Goal: Download file/media: Obtain resource

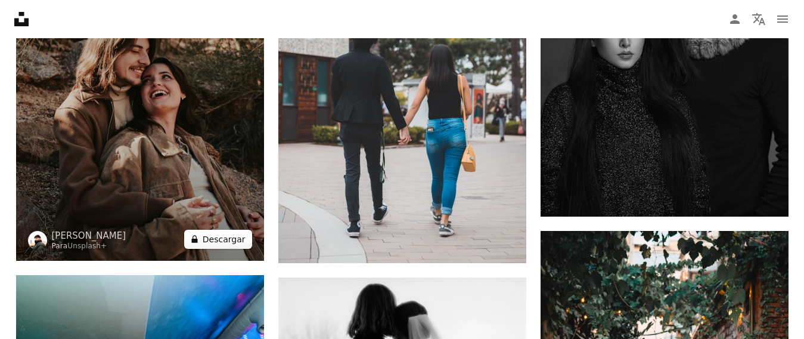
scroll to position [11625, 0]
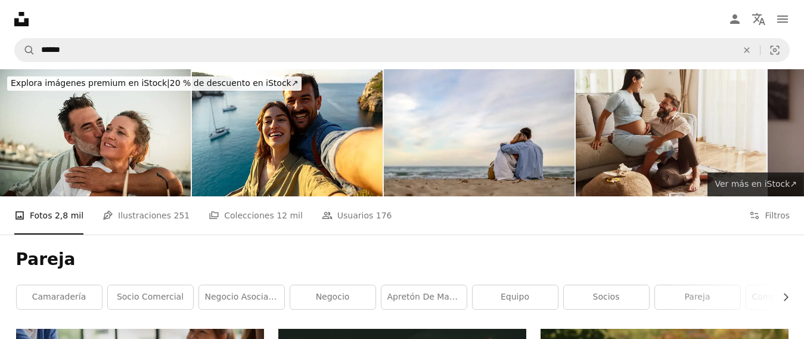
click at [776, 179] on span "Ver más en iStock ↗" at bounding box center [756, 184] width 82 height 10
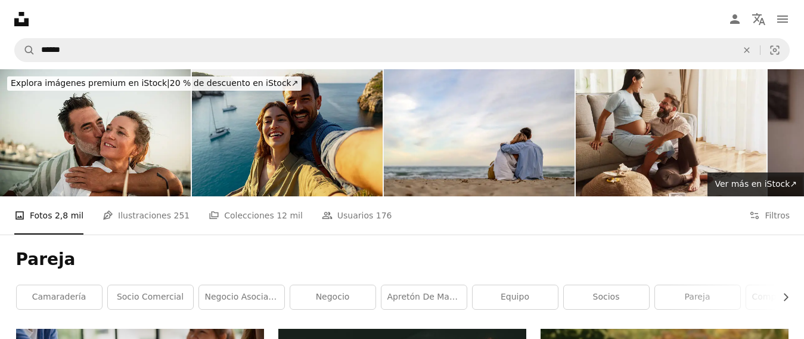
click at [314, 168] on img at bounding box center [287, 132] width 191 height 127
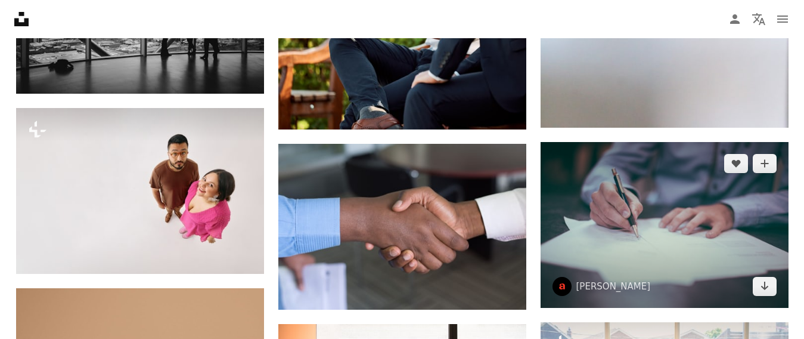
scroll to position [1848, 0]
